Goal: Task Accomplishment & Management: Manage account settings

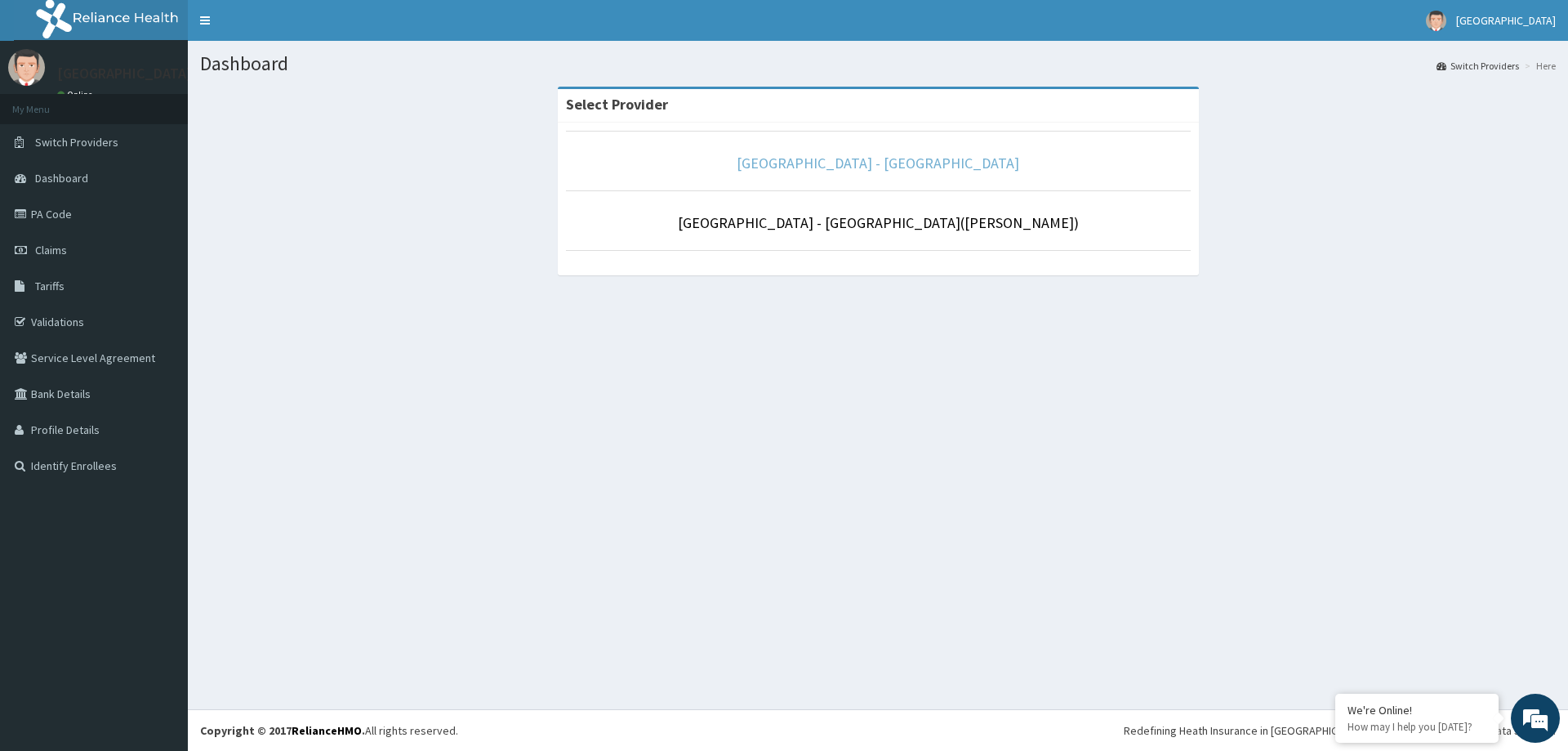
click at [866, 156] on link "Lagoon Hospital - Obafemi Awolowo way" at bounding box center [878, 163] width 283 height 19
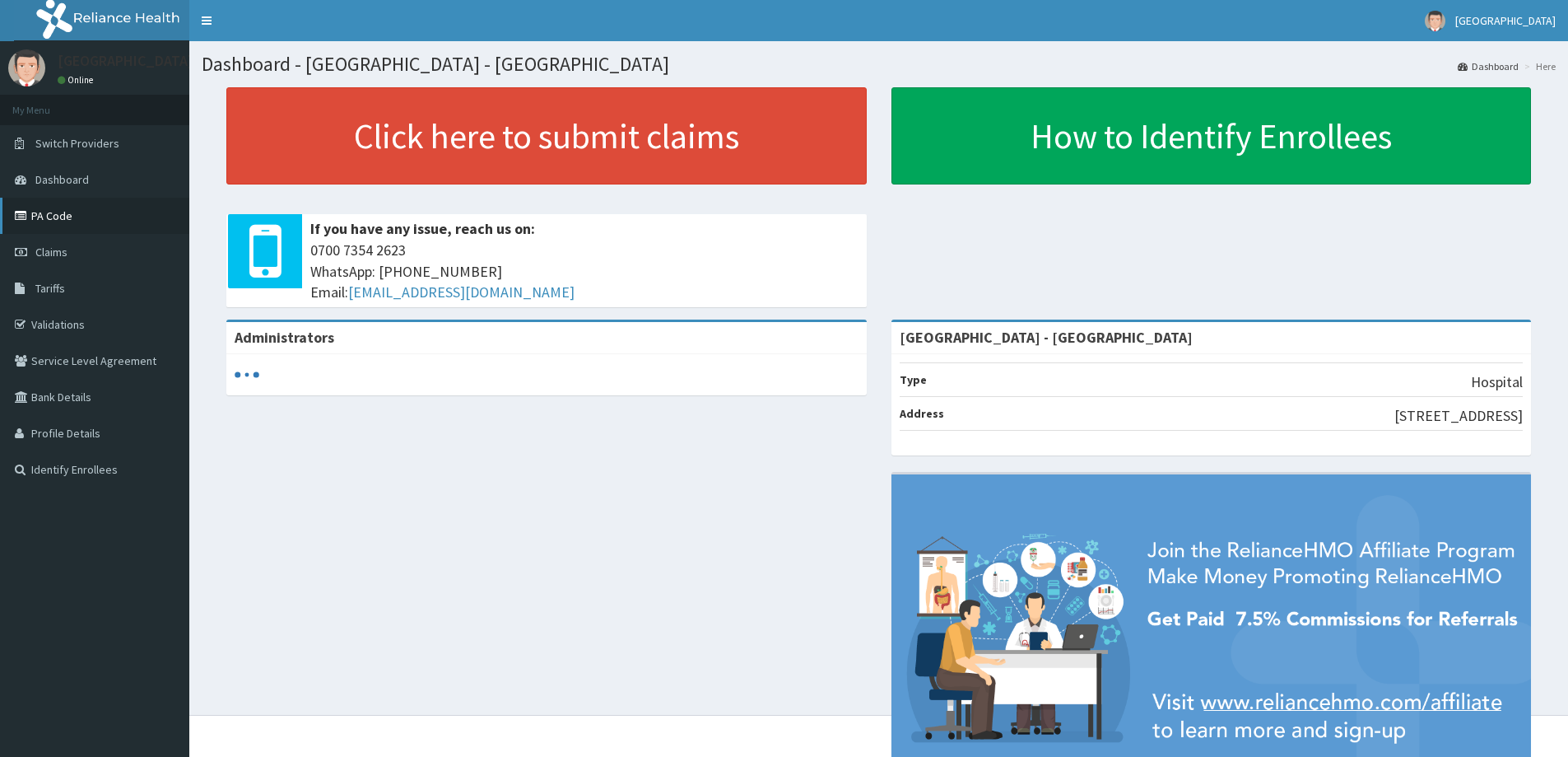
click at [68, 221] on link "PA Code" at bounding box center [94, 216] width 190 height 37
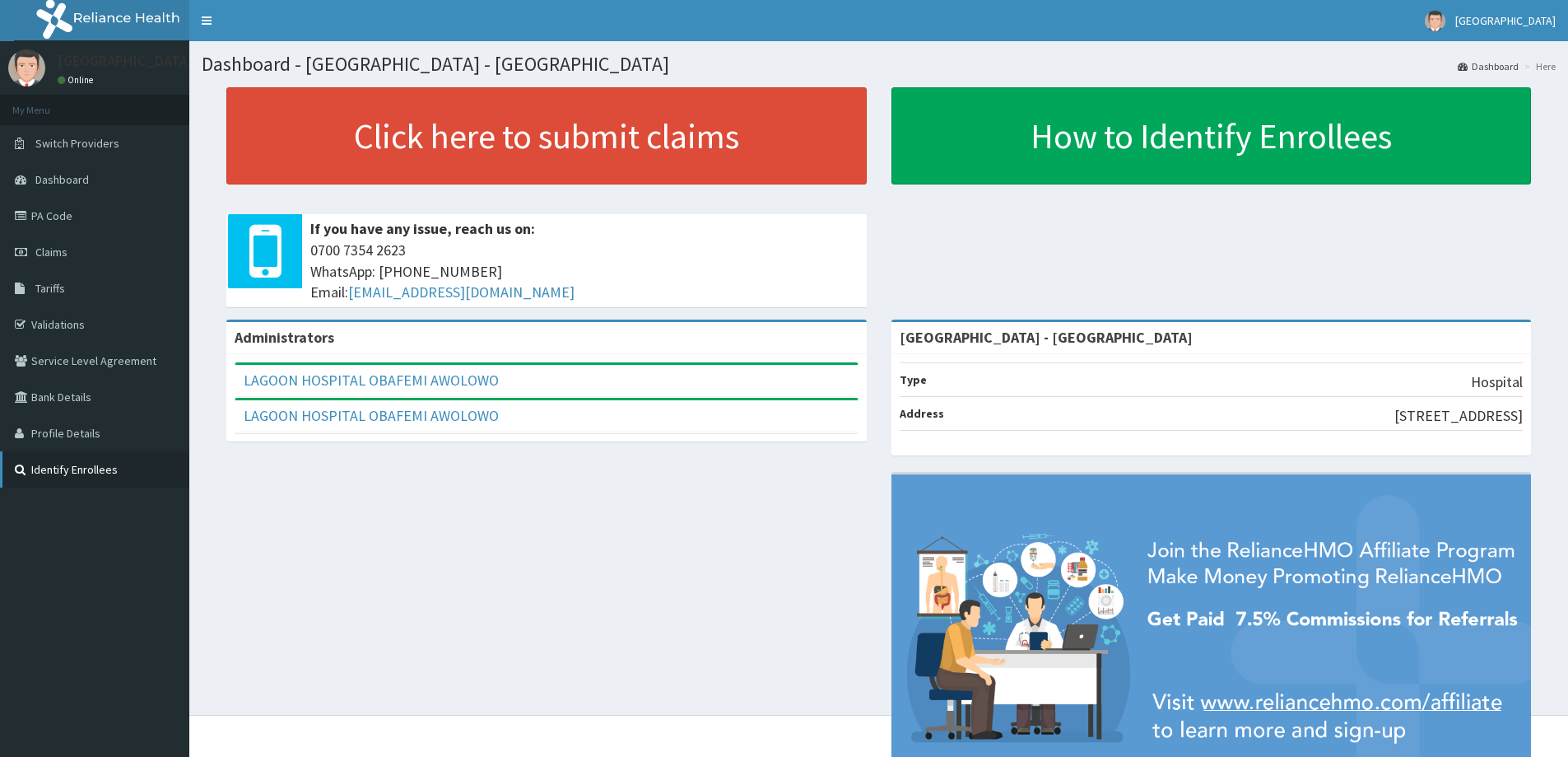
click at [43, 459] on link "Identify Enrollees" at bounding box center [94, 469] width 190 height 37
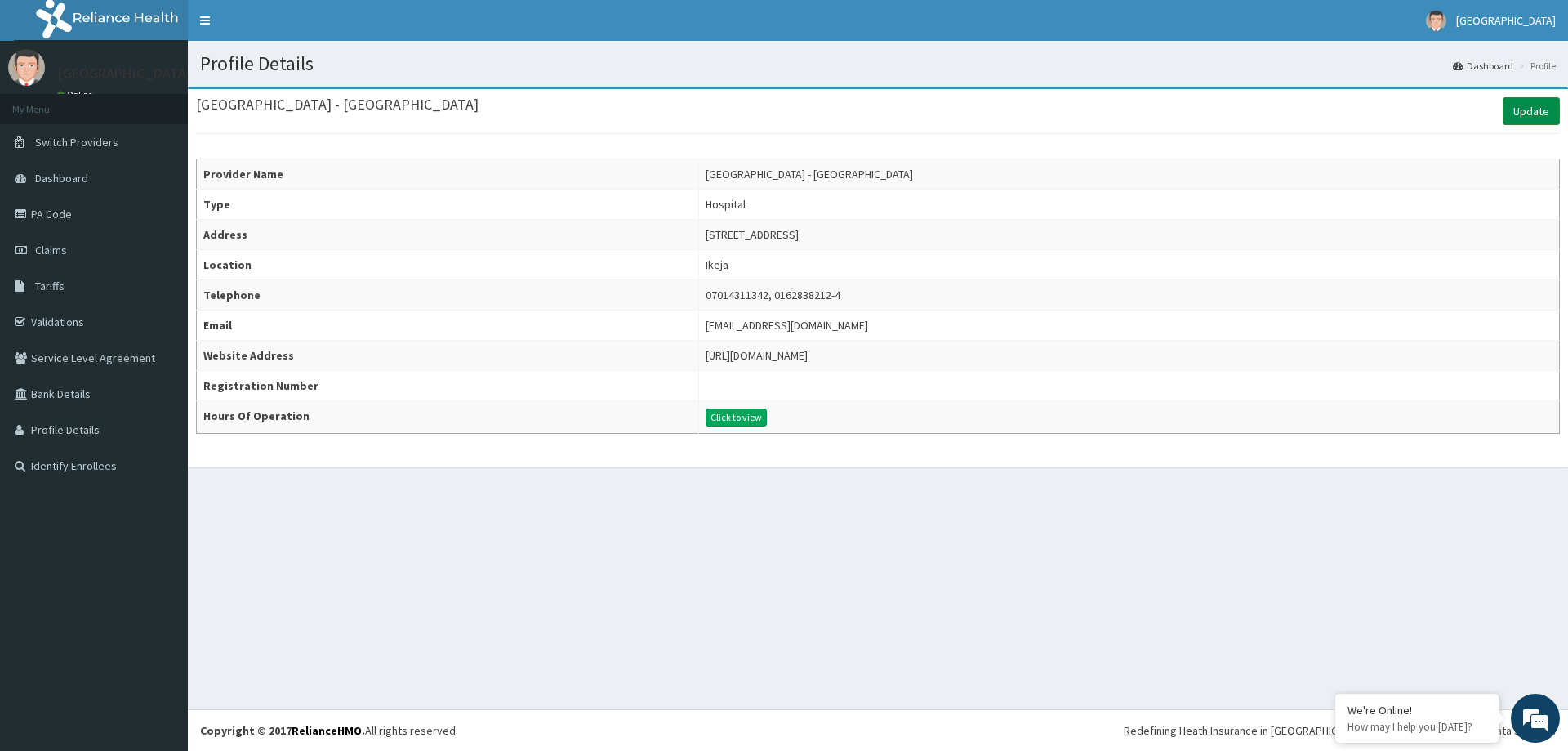
click at [1524, 113] on link "Update" at bounding box center [1531, 110] width 57 height 27
